Goal: Navigation & Orientation: Find specific page/section

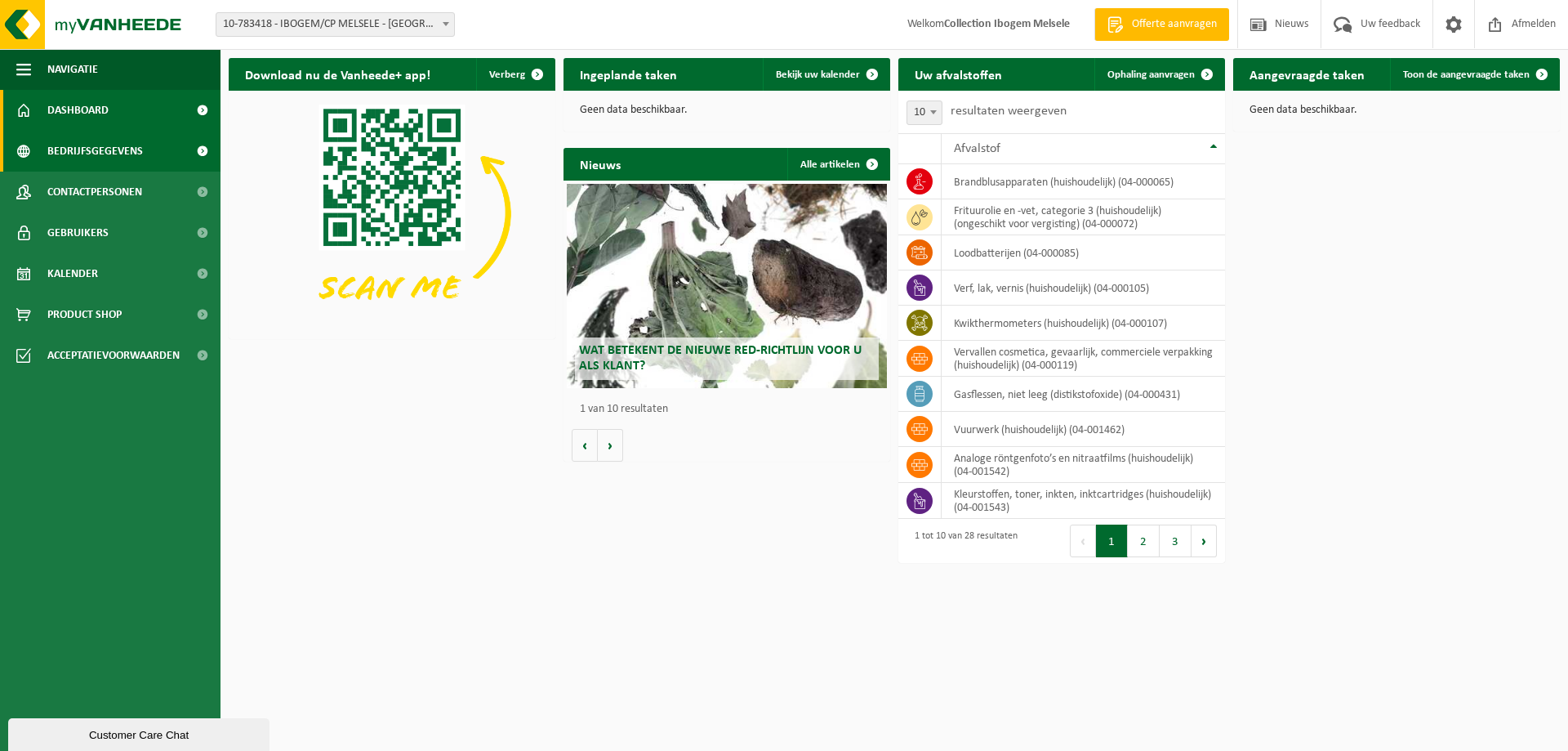
click at [92, 152] on span "Bedrijfsgegevens" at bounding box center [95, 151] width 95 height 41
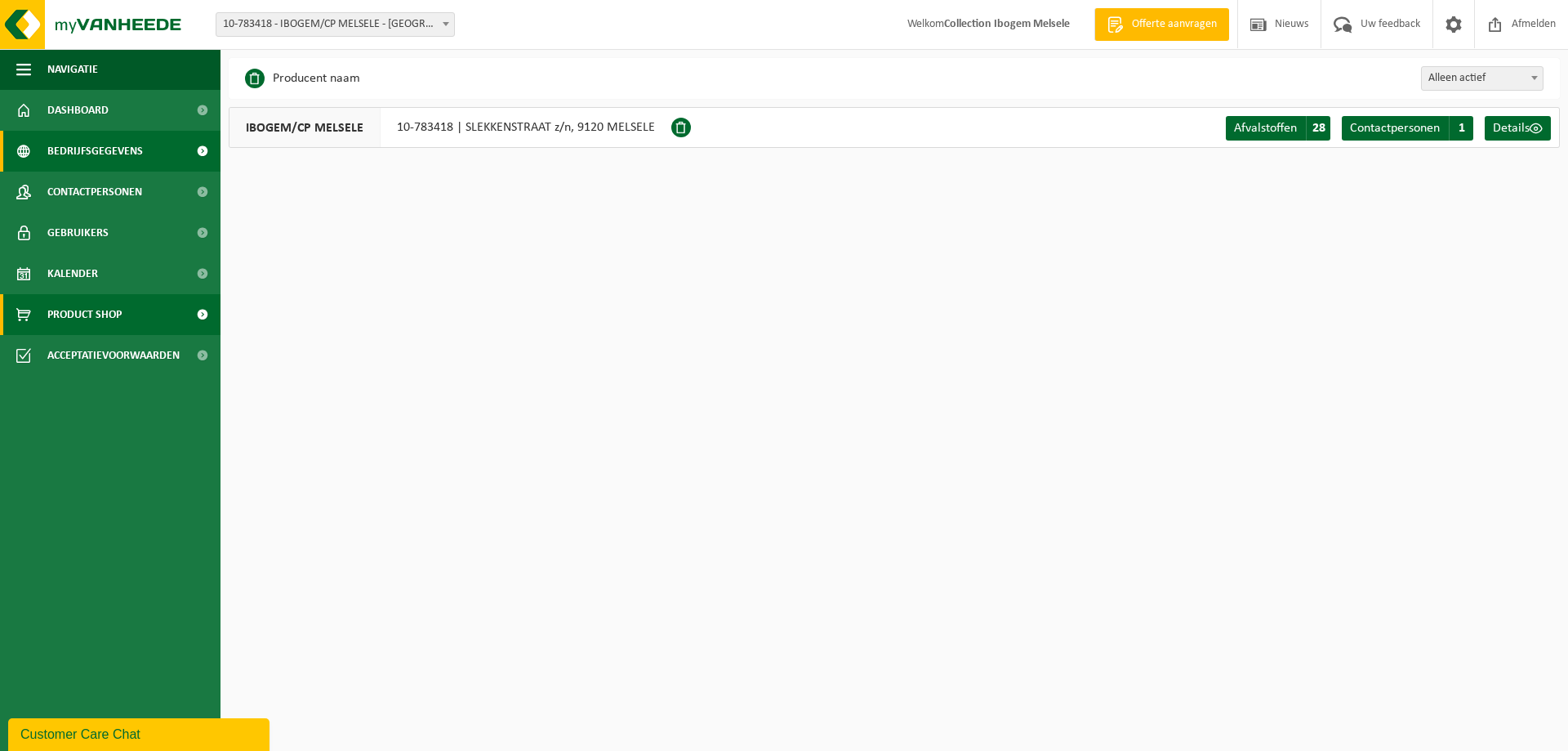
click at [90, 309] on span "Product Shop" at bounding box center [85, 315] width 74 height 41
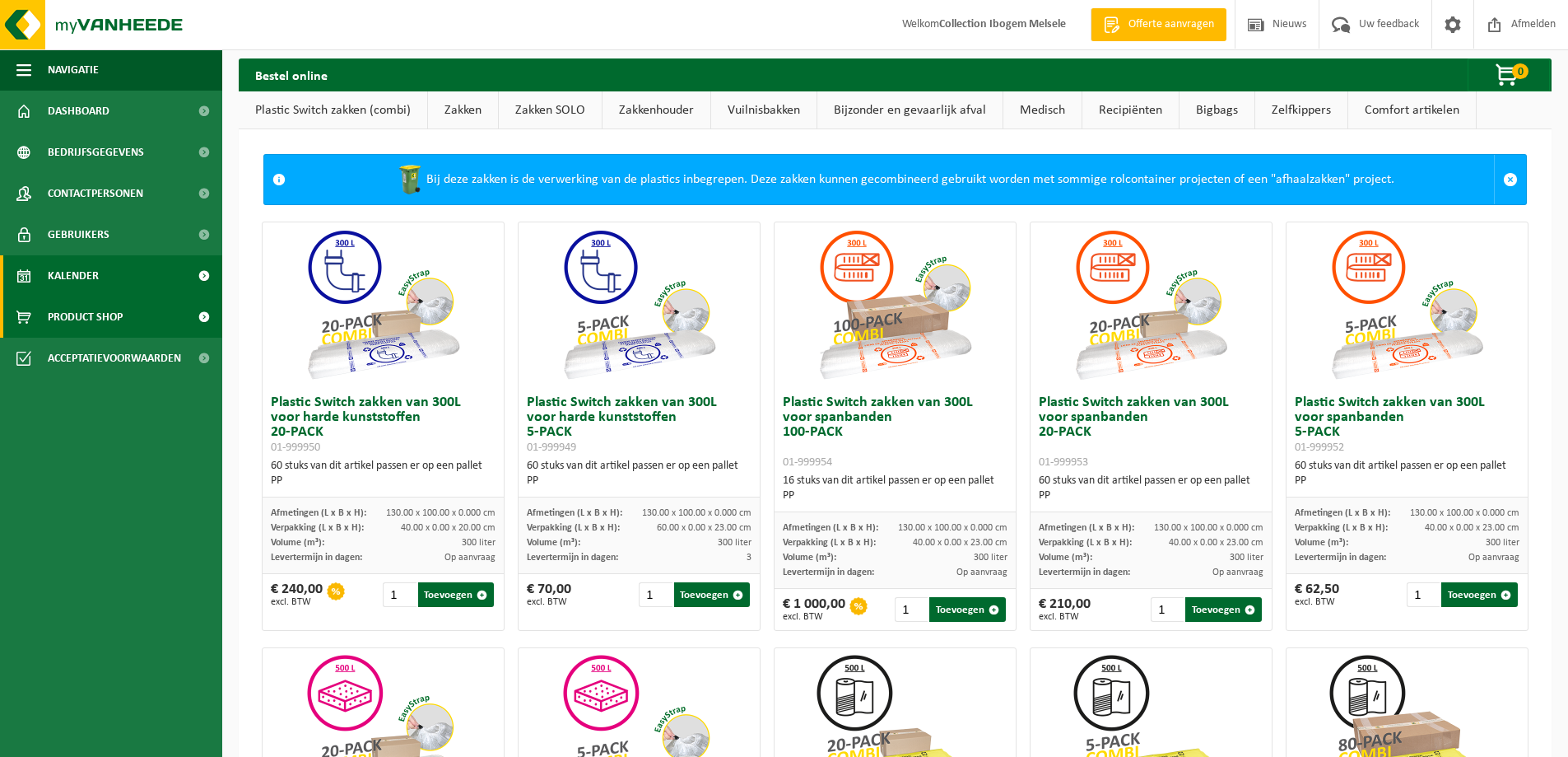
click at [90, 274] on span "Kalender" at bounding box center [73, 276] width 51 height 41
